Goal: Navigation & Orientation: Understand site structure

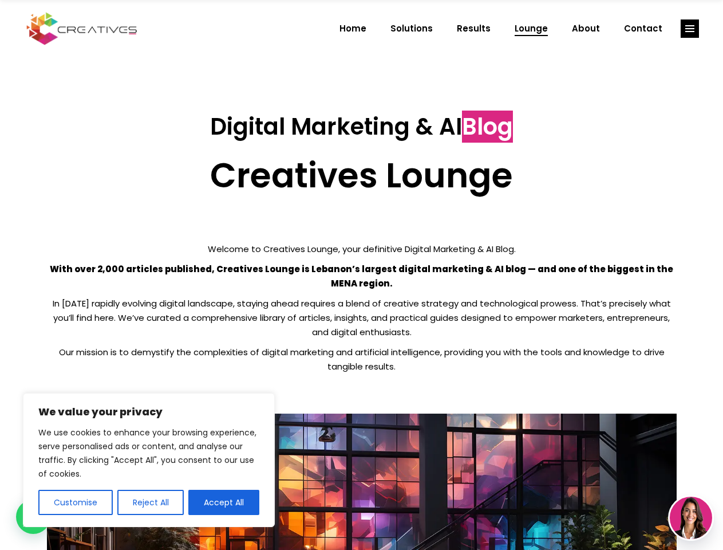
click at [361, 275] on p "With over 2,000 articles published, Creatives Lounge is Lebanon’s largest digit…" at bounding box center [362, 276] width 630 height 29
click at [75, 502] on button "Customise" at bounding box center [75, 502] width 74 height 25
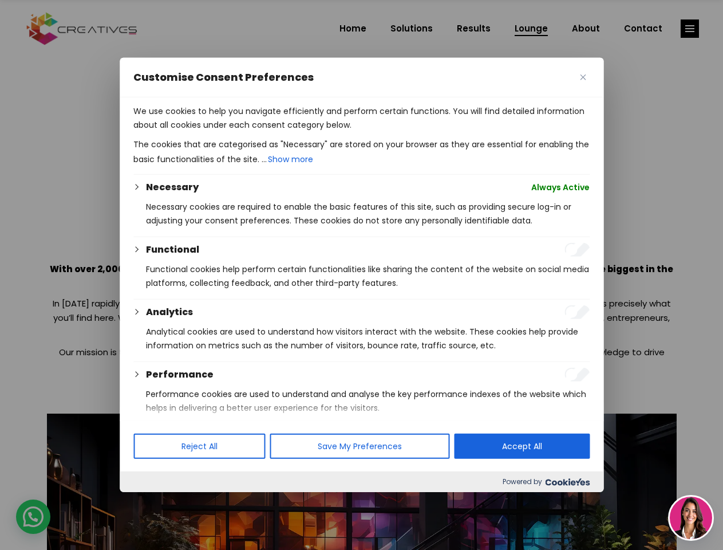
click at [150, 502] on div at bounding box center [361, 275] width 723 height 550
click at [224, 132] on p "We use cookies to help you navigate efficiently and perform certain functions. …" at bounding box center [361, 117] width 456 height 27
click at [690, 29] on div at bounding box center [361, 275] width 723 height 550
click at [691, 518] on img at bounding box center [691, 517] width 42 height 42
